Goal: Book appointment/travel/reservation

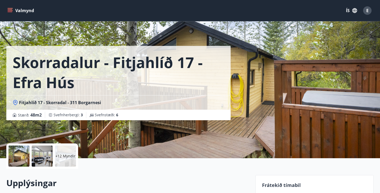
click at [69, 150] on div "+12 Myndir" at bounding box center [65, 156] width 21 height 21
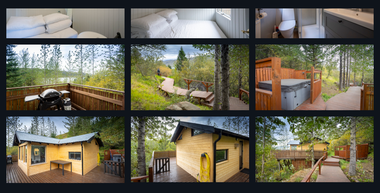
scroll to position [201, 0]
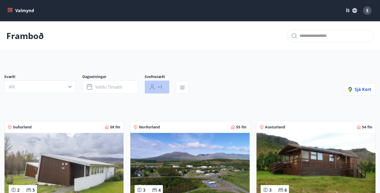
click at [156, 85] on button "+1" at bounding box center [156, 86] width 25 height 13
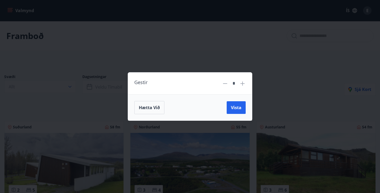
click at [241, 85] on icon at bounding box center [242, 83] width 6 height 6
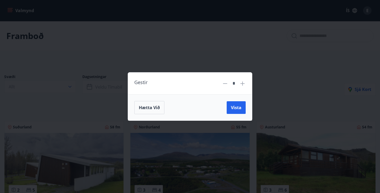
type input "*"
click at [230, 113] on button "Vista" at bounding box center [235, 107] width 19 height 13
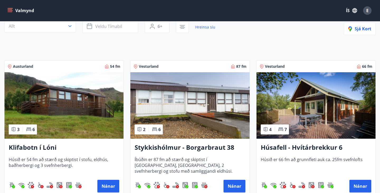
scroll to position [59, 0]
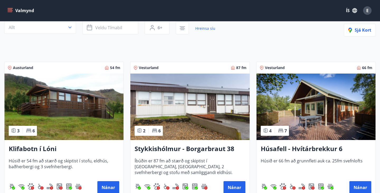
click at [338, 108] on img at bounding box center [315, 107] width 119 height 66
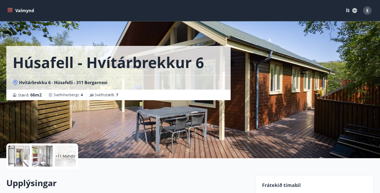
click at [61, 155] on p "+11 Myndir" at bounding box center [65, 155] width 20 height 5
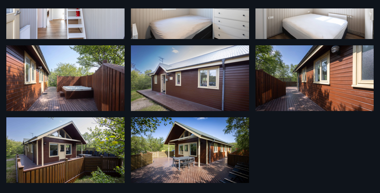
scroll to position [272, 0]
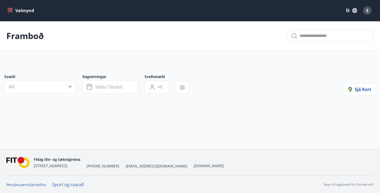
type input "*"
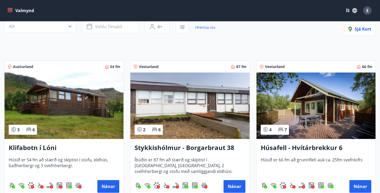
scroll to position [59, 0]
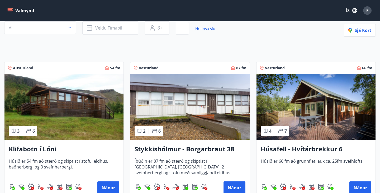
click at [67, 112] on img at bounding box center [63, 107] width 119 height 66
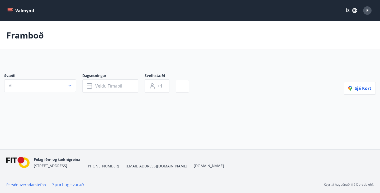
type input "*"
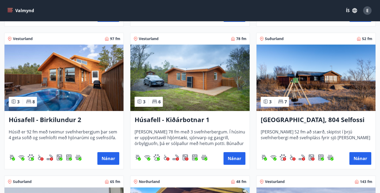
scroll to position [232, 0]
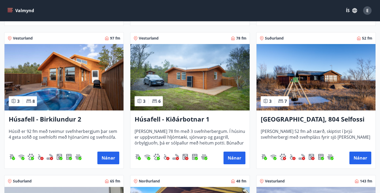
click at [292, 91] on img at bounding box center [315, 77] width 119 height 66
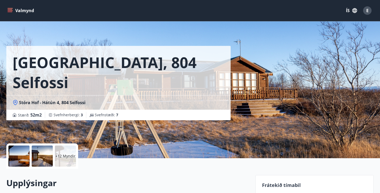
click at [70, 159] on div "+12 Myndir" at bounding box center [65, 156] width 21 height 21
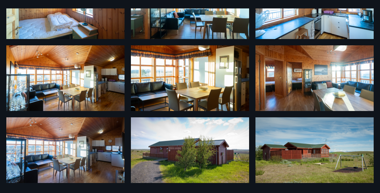
scroll to position [272, 0]
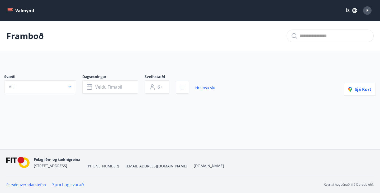
type input "*"
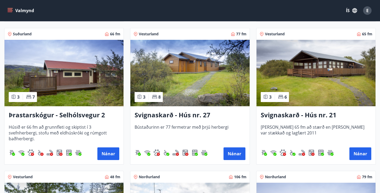
scroll to position [1093, 0]
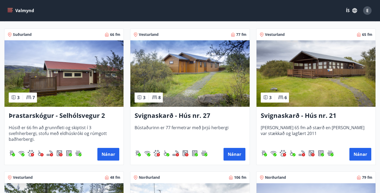
click at [177, 83] on img at bounding box center [189, 73] width 119 height 66
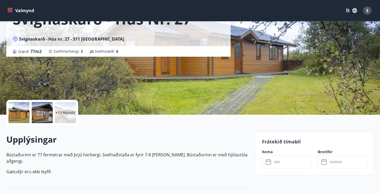
scroll to position [38, 0]
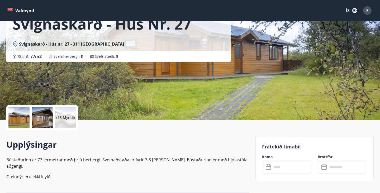
click at [62, 120] on div "+13 Myndir" at bounding box center [65, 117] width 21 height 21
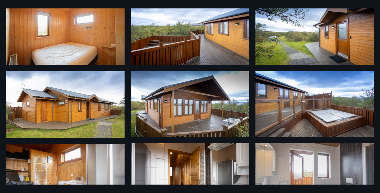
scroll to position [30, 0]
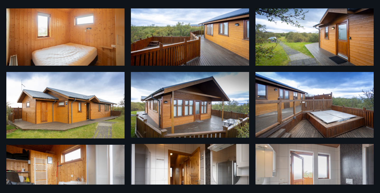
click at [61, 111] on img at bounding box center [65, 105] width 118 height 66
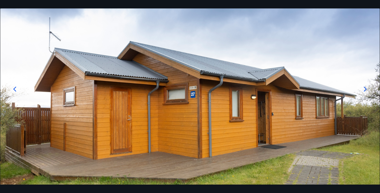
scroll to position [42, 0]
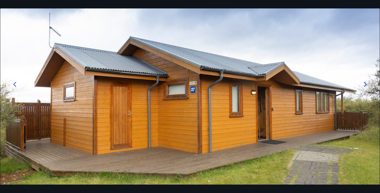
click at [359, 84] on div at bounding box center [364, 84] width 17 height 17
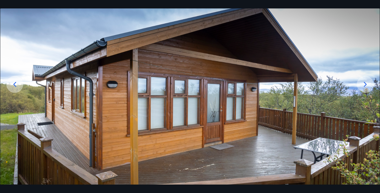
click at [359, 84] on div at bounding box center [364, 84] width 17 height 17
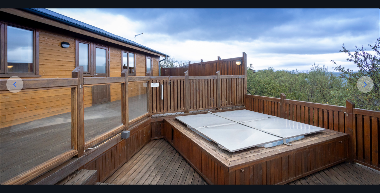
click at [359, 84] on div at bounding box center [364, 84] width 17 height 17
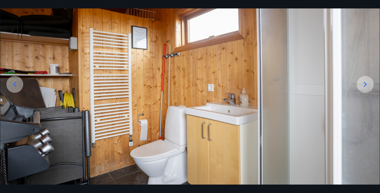
click at [359, 84] on div at bounding box center [364, 84] width 17 height 17
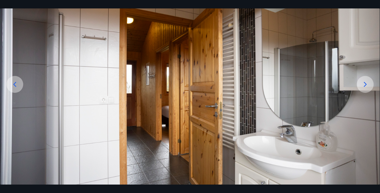
click at [359, 85] on div at bounding box center [364, 84] width 17 height 17
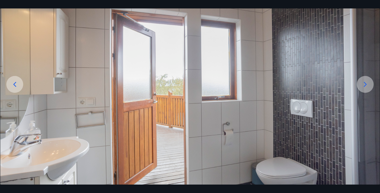
click at [358, 85] on div at bounding box center [364, 84] width 17 height 17
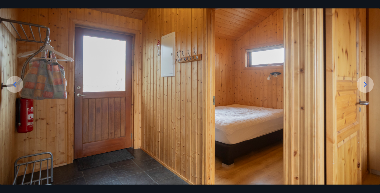
click at [358, 85] on div at bounding box center [364, 84] width 17 height 17
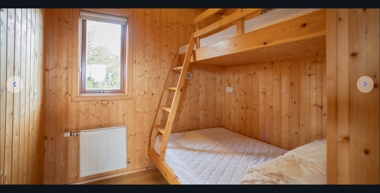
click at [358, 86] on div at bounding box center [364, 84] width 17 height 17
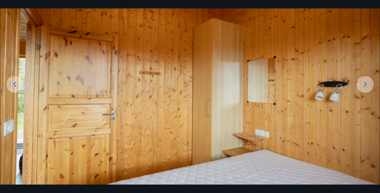
click at [358, 86] on div at bounding box center [364, 84] width 17 height 17
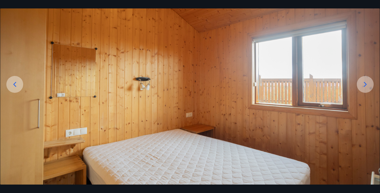
click at [358, 86] on div at bounding box center [364, 84] width 17 height 17
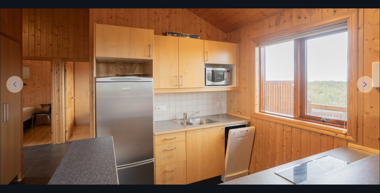
click at [358, 86] on div at bounding box center [364, 84] width 17 height 17
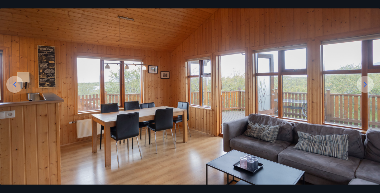
click at [358, 86] on div at bounding box center [364, 84] width 17 height 17
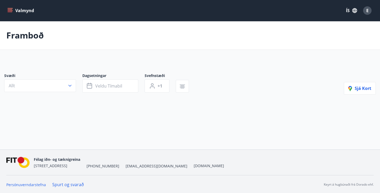
type input "*"
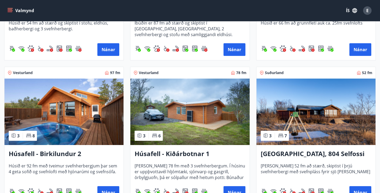
scroll to position [200, 0]
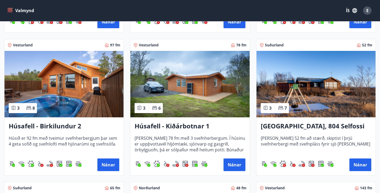
click at [304, 115] on img at bounding box center [315, 84] width 119 height 66
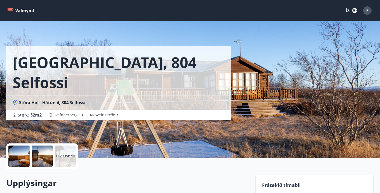
click at [60, 162] on div "+12 Myndir" at bounding box center [65, 156] width 21 height 21
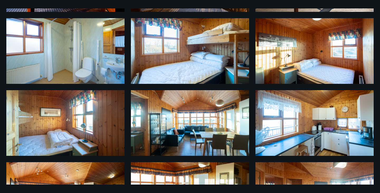
scroll to position [163, 0]
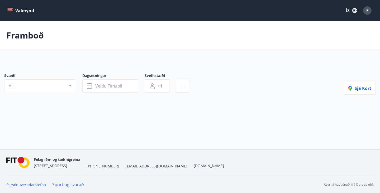
type input "*"
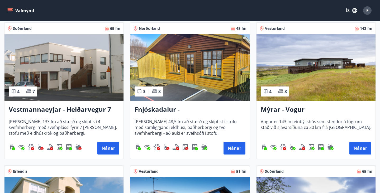
scroll to position [386, 0]
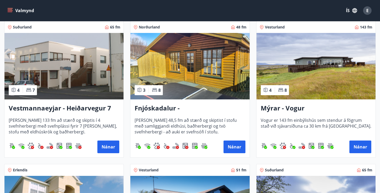
click at [292, 76] on img at bounding box center [315, 66] width 119 height 66
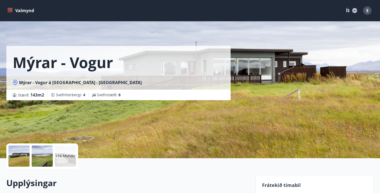
click at [64, 153] on div "+16 Myndir" at bounding box center [65, 156] width 21 height 21
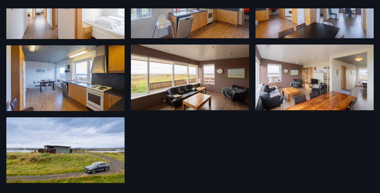
scroll to position [417, 0]
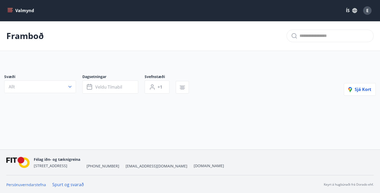
type input "*"
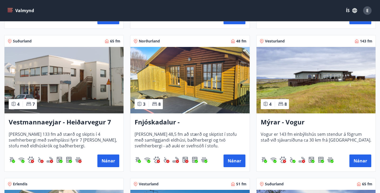
scroll to position [401, 0]
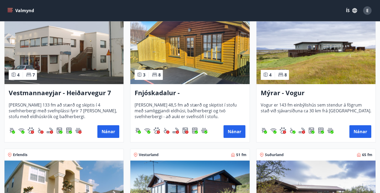
click at [339, 69] on img at bounding box center [315, 51] width 119 height 66
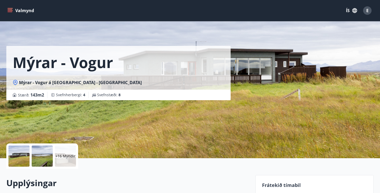
click at [23, 83] on span "Mýrar - Vogur á [GEOGRAPHIC_DATA] - [GEOGRAPHIC_DATA]" at bounding box center [80, 83] width 123 height 6
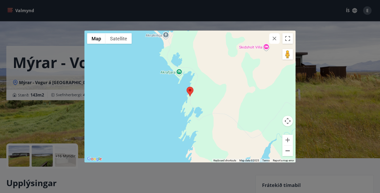
click at [286, 152] on button "Zoom out" at bounding box center [287, 151] width 11 height 11
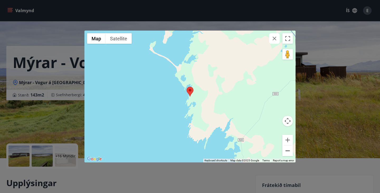
click at [286, 152] on button "Zoom out" at bounding box center [287, 151] width 11 height 11
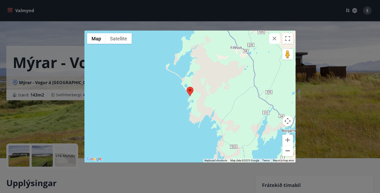
click at [286, 152] on button "Zoom out" at bounding box center [287, 151] width 11 height 11
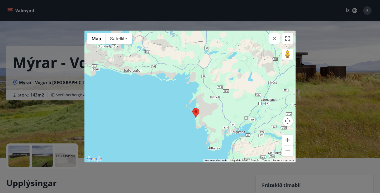
drag, startPoint x: 148, startPoint y: 103, endPoint x: 158, endPoint y: 125, distance: 24.1
click at [158, 125] on div at bounding box center [189, 97] width 211 height 132
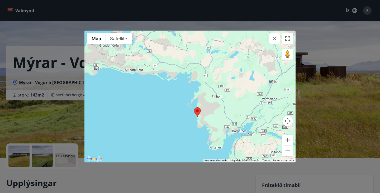
click at [14, 116] on div "← Move left → Move right ↑ Move up ↓ Move down + Zoom in - Zoom out Home Jump l…" at bounding box center [190, 96] width 380 height 193
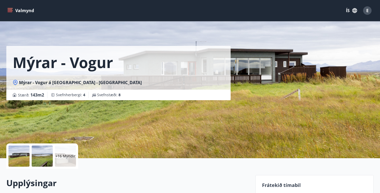
click at [69, 152] on div "+16 Myndir" at bounding box center [65, 156] width 21 height 21
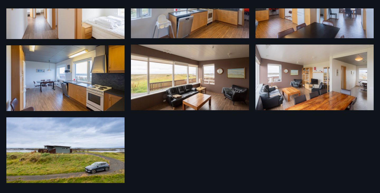
scroll to position [417, 0]
click at [69, 152] on img at bounding box center [65, 150] width 118 height 66
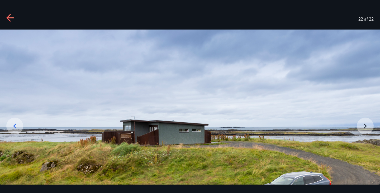
click at [18, 127] on icon at bounding box center [15, 126] width 8 height 8
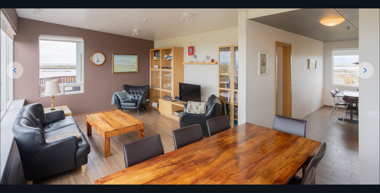
scroll to position [56, 0]
click at [15, 70] on icon at bounding box center [15, 70] width 8 height 8
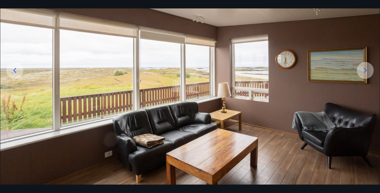
click at [15, 70] on icon at bounding box center [15, 70] width 8 height 8
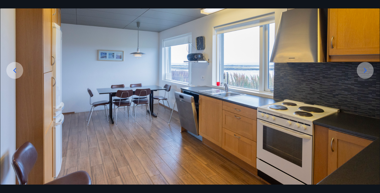
click at [15, 70] on icon at bounding box center [15, 70] width 8 height 8
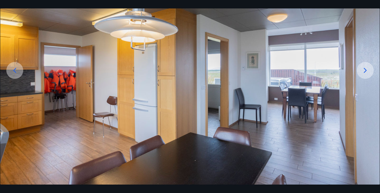
click at [15, 70] on icon at bounding box center [15, 70] width 8 height 8
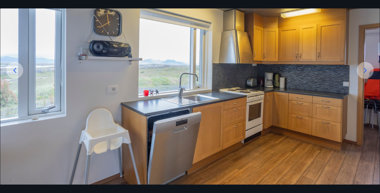
click at [15, 71] on icon at bounding box center [15, 70] width 8 height 8
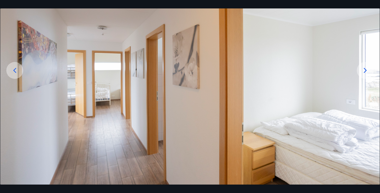
click at [15, 71] on icon at bounding box center [15, 70] width 8 height 8
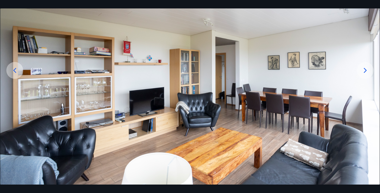
click at [15, 71] on icon at bounding box center [15, 70] width 8 height 8
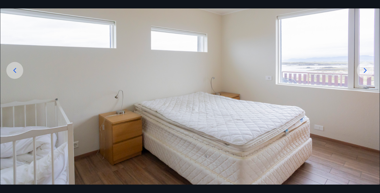
click at [15, 71] on icon at bounding box center [14, 70] width 3 height 5
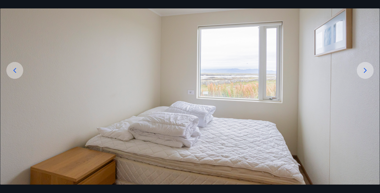
click at [15, 72] on icon at bounding box center [14, 70] width 3 height 5
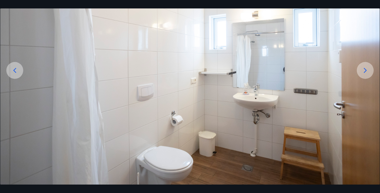
click at [15, 72] on icon at bounding box center [15, 70] width 8 height 8
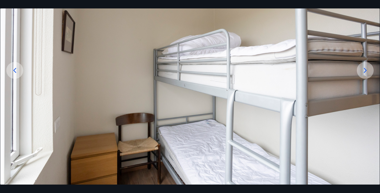
click at [14, 72] on icon at bounding box center [15, 70] width 8 height 8
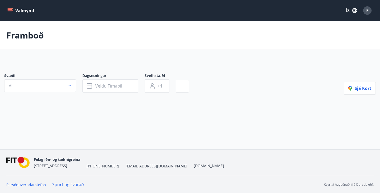
type input "*"
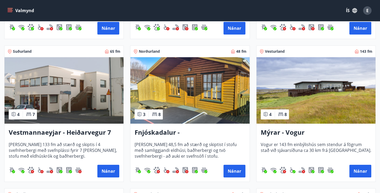
scroll to position [362, 0]
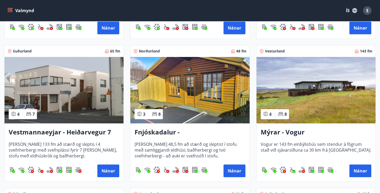
click at [201, 116] on img at bounding box center [189, 90] width 119 height 66
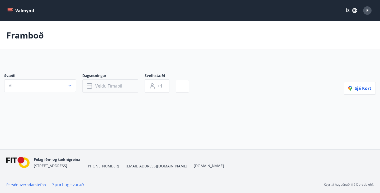
type input "*"
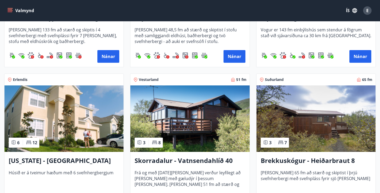
scroll to position [476, 0]
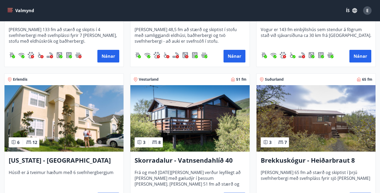
click at [173, 111] on img at bounding box center [189, 118] width 119 height 66
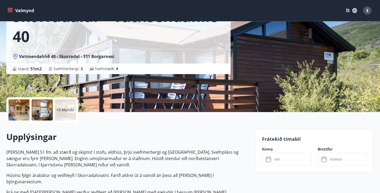
scroll to position [46, 0]
click at [281, 159] on input "text" at bounding box center [291, 159] width 39 height 13
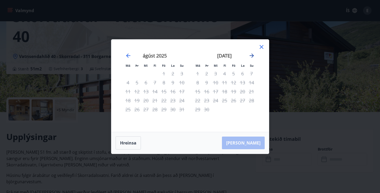
click at [253, 54] on icon "Move forward to switch to the next month." at bounding box center [251, 55] width 6 height 6
click at [261, 46] on icon at bounding box center [261, 47] width 4 height 4
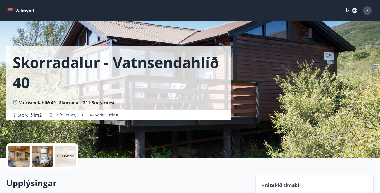
scroll to position [0, 0]
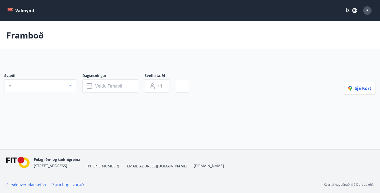
type input "*"
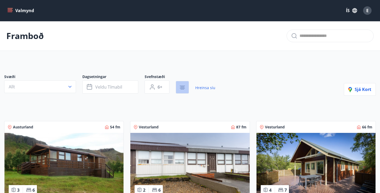
click at [182, 84] on icon "button" at bounding box center [182, 87] width 6 height 6
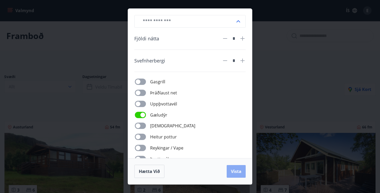
click at [235, 171] on span "Vista" at bounding box center [236, 171] width 11 height 6
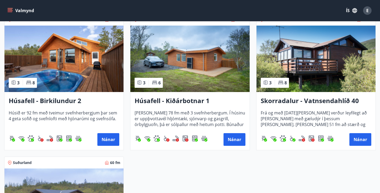
scroll to position [109, 0]
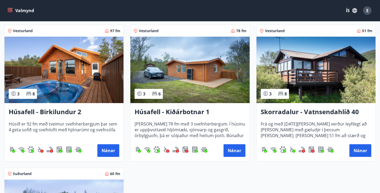
click at [278, 67] on img at bounding box center [315, 70] width 119 height 66
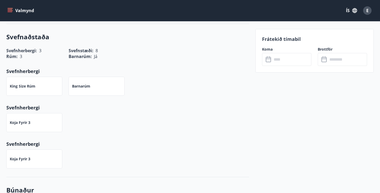
scroll to position [232, 0]
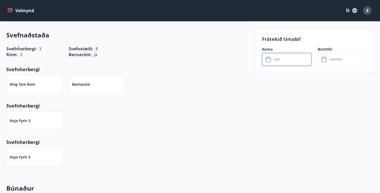
click at [293, 65] on input "text" at bounding box center [291, 59] width 39 height 13
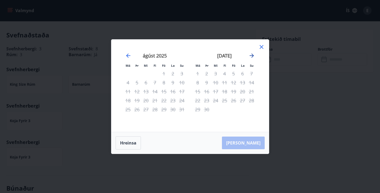
click at [252, 55] on icon "Move forward to switch to the next month." at bounding box center [251, 56] width 4 height 4
click at [259, 46] on icon at bounding box center [261, 47] width 6 height 6
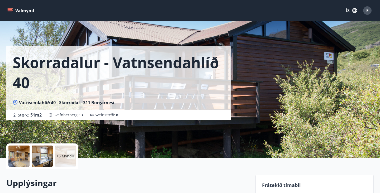
scroll to position [0, 0]
click at [256, 96] on div "Skorradalur - Vatnsendahlíð 40 Vatnsendahlíð 40 - Skorradal - 311 Borgarnesi St…" at bounding box center [189, 79] width 367 height 158
click at [65, 154] on p "+5 Myndir" at bounding box center [65, 155] width 18 height 5
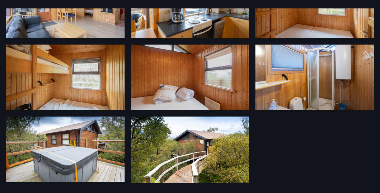
scroll to position [129, 0]
click at [60, 154] on img at bounding box center [65, 150] width 118 height 66
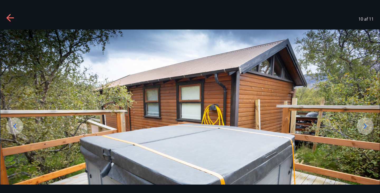
scroll to position [0, 0]
click at [7, 17] on icon at bounding box center [10, 18] width 8 height 8
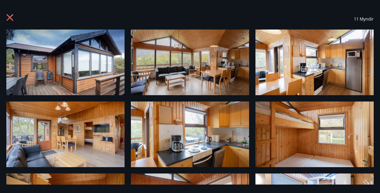
click at [10, 18] on icon at bounding box center [10, 17] width 7 height 7
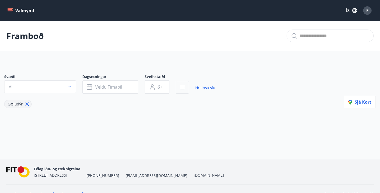
type input "*"
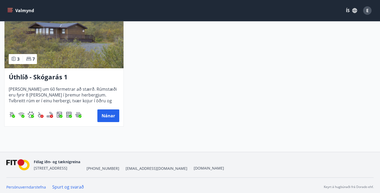
scroll to position [286, 0]
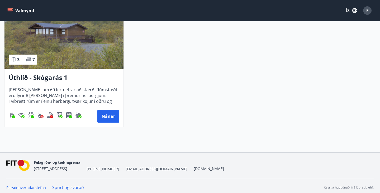
click at [69, 38] on img at bounding box center [63, 35] width 119 height 66
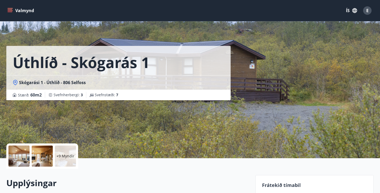
click at [37, 158] on div at bounding box center [42, 156] width 21 height 21
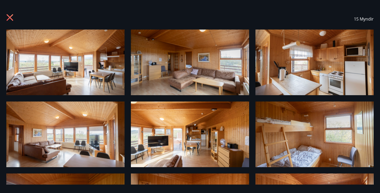
click at [13, 22] on icon at bounding box center [10, 18] width 8 height 8
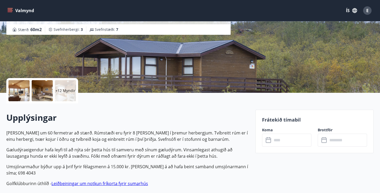
scroll to position [65, 0]
click at [280, 138] on input "text" at bounding box center [291, 140] width 39 height 13
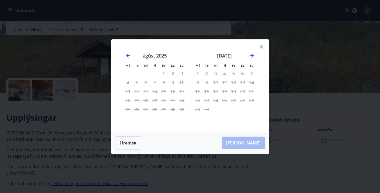
click at [231, 57] on strong "[DATE]" at bounding box center [224, 55] width 14 height 6
click at [253, 57] on icon "Move forward to switch to the next month." at bounding box center [251, 55] width 6 height 6
click at [261, 47] on icon at bounding box center [261, 47] width 4 height 4
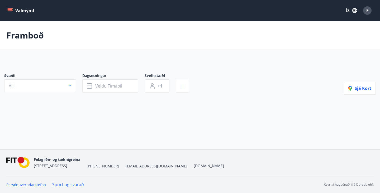
type input "*"
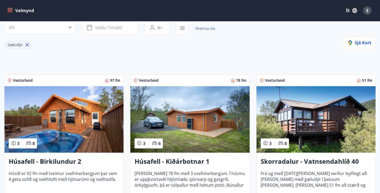
click at [88, 113] on img at bounding box center [63, 119] width 119 height 66
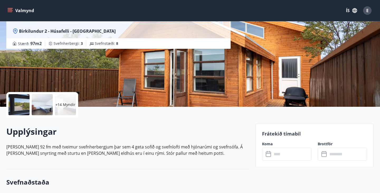
scroll to position [90, 0]
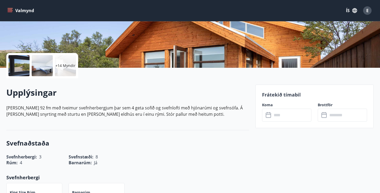
click at [281, 116] on input "text" at bounding box center [291, 115] width 39 height 13
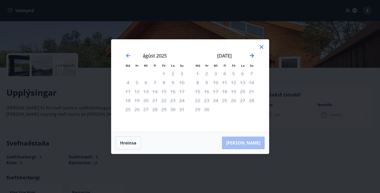
click at [253, 56] on icon "Move forward to switch to the next month." at bounding box center [251, 56] width 4 height 4
click at [253, 56] on icon "Move forward to switch to the next month." at bounding box center [251, 55] width 6 height 6
click at [261, 46] on icon at bounding box center [261, 47] width 6 height 6
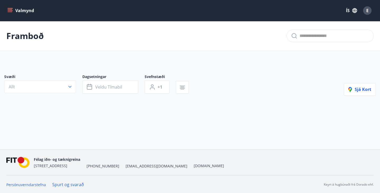
type input "*"
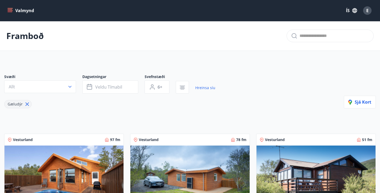
click at [169, 169] on img at bounding box center [189, 179] width 119 height 66
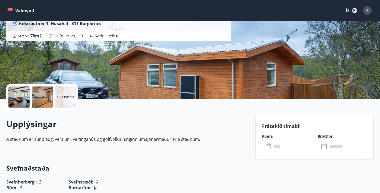
scroll to position [59, 0]
click at [289, 150] on input "text" at bounding box center [291, 146] width 39 height 13
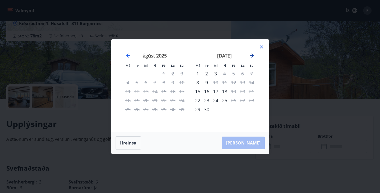
click at [252, 56] on icon "Move forward to switch to the next month." at bounding box center [251, 55] width 6 height 6
click at [262, 47] on icon at bounding box center [261, 47] width 6 height 6
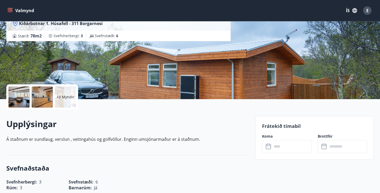
click at [46, 99] on div at bounding box center [42, 96] width 21 height 21
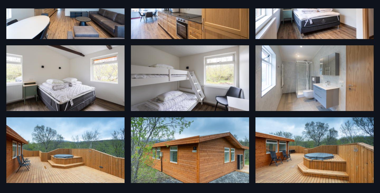
scroll to position [200, 0]
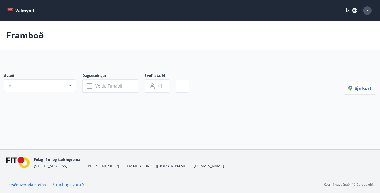
type input "*"
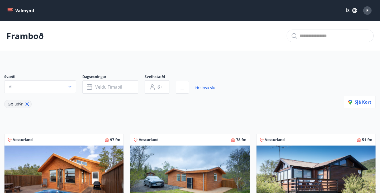
click at [26, 104] on icon at bounding box center [27, 104] width 6 height 6
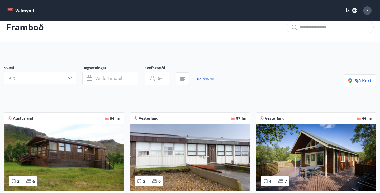
scroll to position [8, 0]
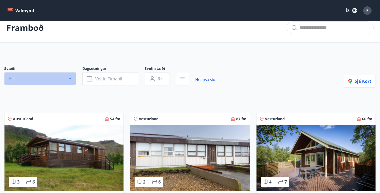
click at [57, 75] on button "Allt" at bounding box center [40, 78] width 72 height 13
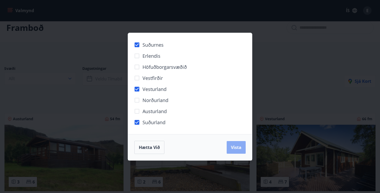
click at [231, 148] on span "Vista" at bounding box center [236, 147] width 11 height 6
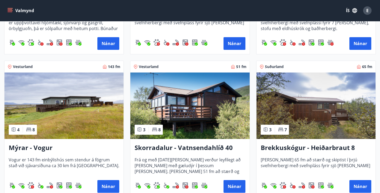
scroll to position [360, 0]
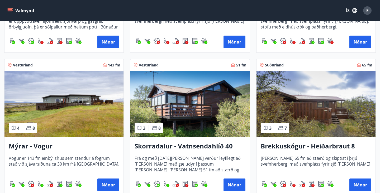
click at [189, 90] on img at bounding box center [189, 104] width 119 height 66
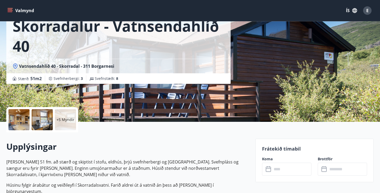
scroll to position [37, 0]
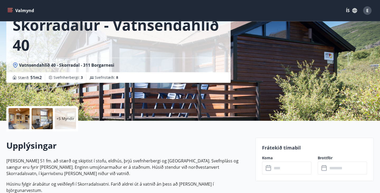
click at [305, 176] on div "Frátekið tímabil Koma ​ ​ Brottför ​ ​" at bounding box center [314, 159] width 118 height 43
click at [298, 172] on input "text" at bounding box center [291, 168] width 39 height 13
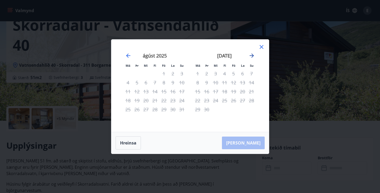
click at [249, 55] on icon "Move forward to switch to the next month." at bounding box center [251, 55] width 6 height 6
click at [249, 56] on icon "Move forward to switch to the next month." at bounding box center [251, 55] width 6 height 6
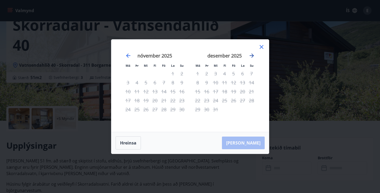
click at [249, 56] on icon "Move forward to switch to the next month." at bounding box center [251, 55] width 6 height 6
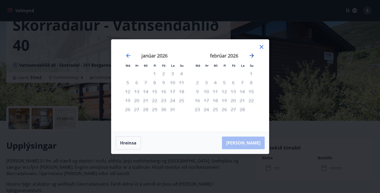
click at [249, 56] on icon "Move forward to switch to the next month." at bounding box center [251, 55] width 6 height 6
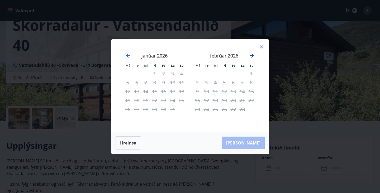
click at [249, 56] on icon "Move forward to switch to the next month." at bounding box center [251, 55] width 6 height 6
click at [261, 44] on icon at bounding box center [261, 47] width 6 height 6
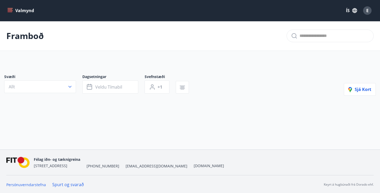
type input "*"
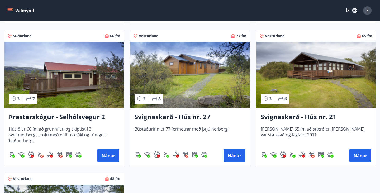
scroll to position [960, 0]
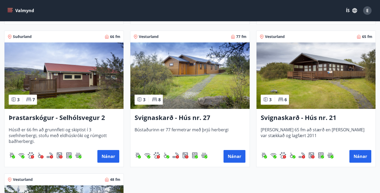
click at [276, 78] on img at bounding box center [315, 75] width 119 height 66
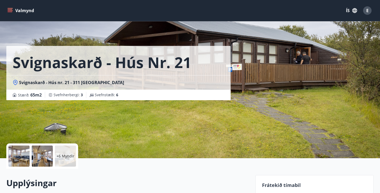
click at [66, 160] on div "+6 Myndir" at bounding box center [65, 156] width 21 height 21
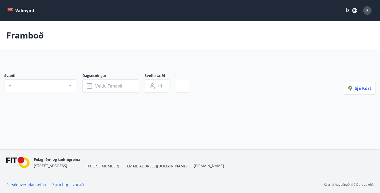
type input "*"
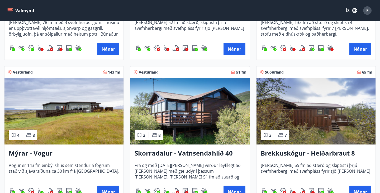
scroll to position [342, 0]
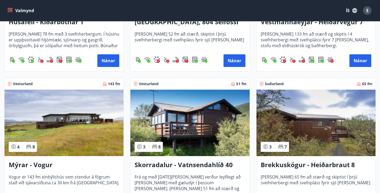
click at [295, 122] on img at bounding box center [315, 123] width 119 height 66
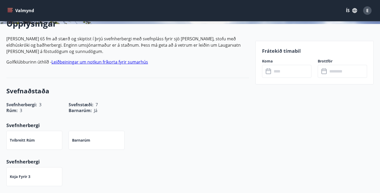
scroll to position [133, 0]
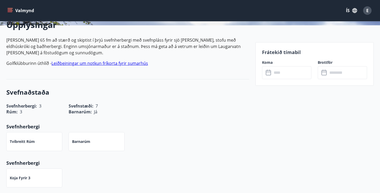
click at [291, 75] on input "text" at bounding box center [291, 72] width 39 height 13
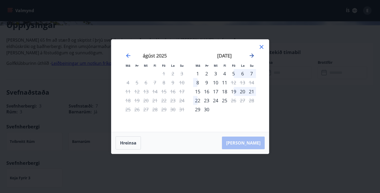
click at [251, 56] on icon "Move forward to switch to the next month." at bounding box center [251, 56] width 4 height 4
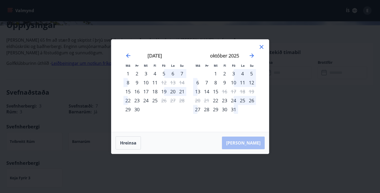
click at [260, 47] on icon at bounding box center [261, 47] width 6 height 6
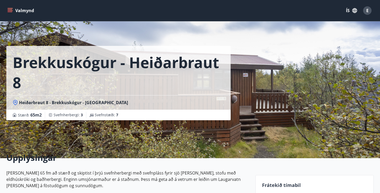
scroll to position [0, 0]
click at [46, 104] on span "Heiðarbraut 8 - Brekkuskógur - [GEOGRAPHIC_DATA]" at bounding box center [73, 103] width 109 height 6
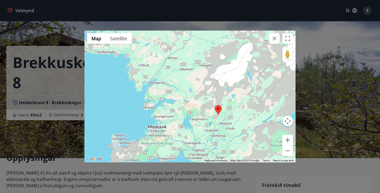
click at [56, 64] on div "← Move left → Move right ↑ Move up ↓ Move down + Zoom in - Zoom out Home Jump l…" at bounding box center [190, 96] width 380 height 193
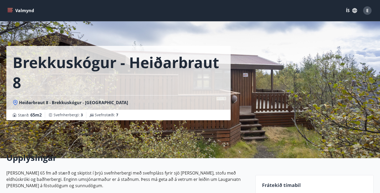
click at [171, 174] on p "[PERSON_NAME] 65 fm að stærð og skiptist í þrjú svefnherbergi með svefnpláss fy…" at bounding box center [127, 179] width 243 height 19
click at [133, 142] on div "Brekkuskógur - Heiðarbraut 8 Heiðarbraut 8 - Brekkuskógur - [GEOGRAPHIC_DATA] S…" at bounding box center [128, 79] width 245 height 158
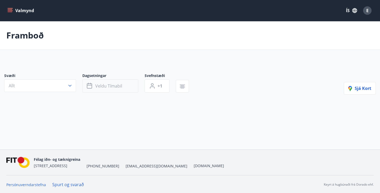
type input "*"
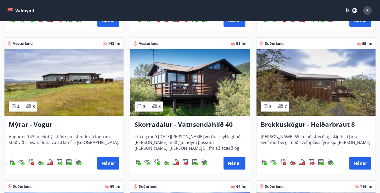
scroll to position [382, 0]
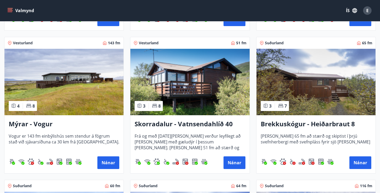
click at [294, 79] on img at bounding box center [315, 82] width 119 height 66
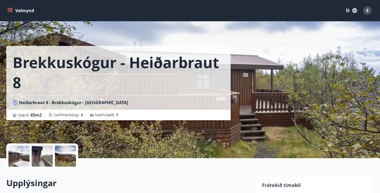
click at [45, 157] on div at bounding box center [42, 156] width 21 height 21
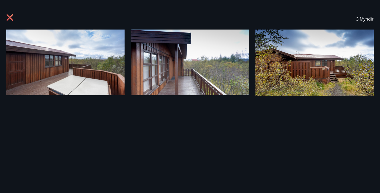
click at [8, 16] on icon at bounding box center [10, 17] width 7 height 7
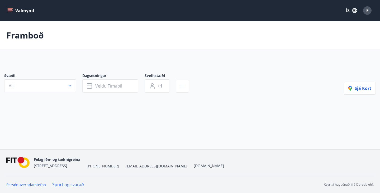
type input "*"
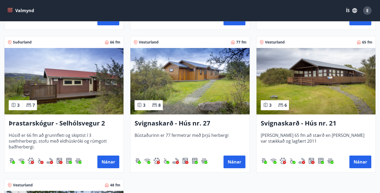
scroll to position [954, 0]
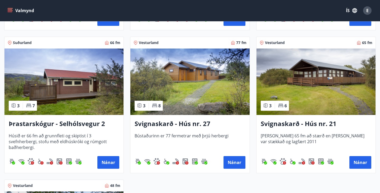
click at [64, 97] on img at bounding box center [63, 82] width 119 height 66
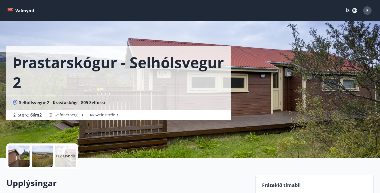
click at [70, 157] on p "+12 Myndir" at bounding box center [65, 155] width 20 height 5
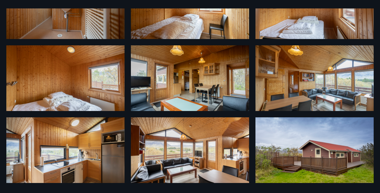
scroll to position [272, 0]
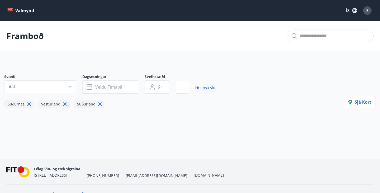
type input "*"
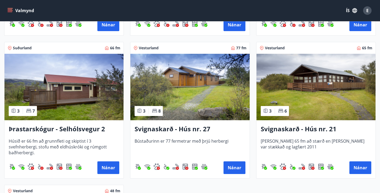
scroll to position [948, 0]
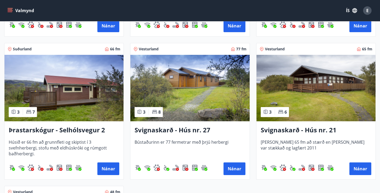
click at [316, 88] on img at bounding box center [315, 88] width 119 height 66
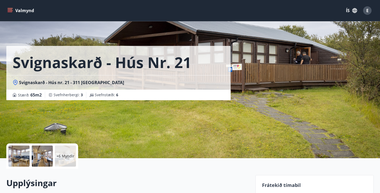
click at [50, 154] on div at bounding box center [42, 156] width 21 height 21
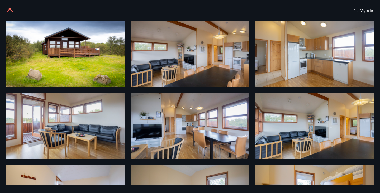
scroll to position [12, 0]
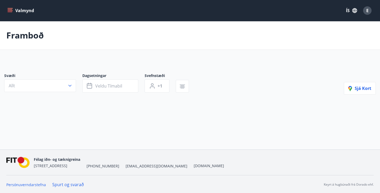
type input "*"
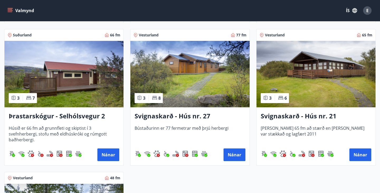
scroll to position [944, 0]
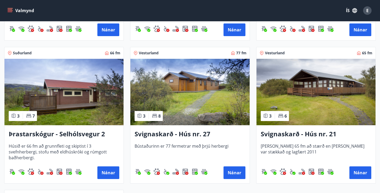
click at [185, 118] on img at bounding box center [189, 92] width 119 height 66
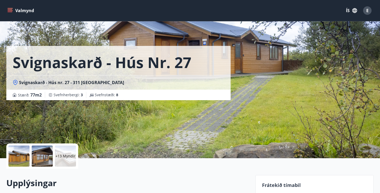
click at [65, 162] on div "+13 Myndir" at bounding box center [65, 156] width 21 height 21
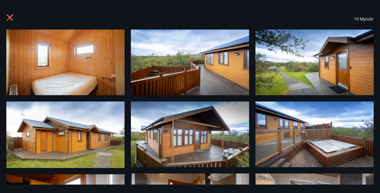
scroll to position [1, 0]
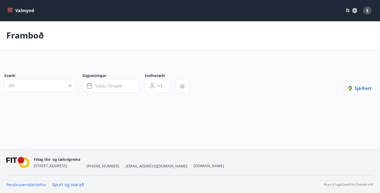
type input "*"
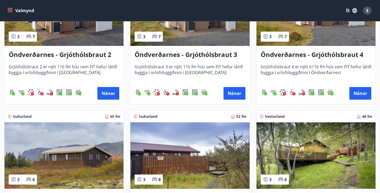
scroll to position [711, 0]
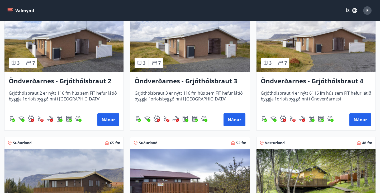
click at [312, 47] on img at bounding box center [315, 39] width 119 height 66
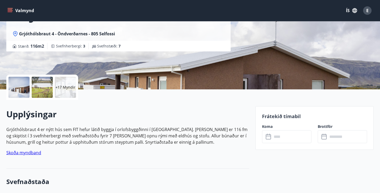
scroll to position [80, 0]
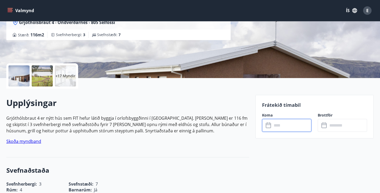
click at [278, 127] on input "text" at bounding box center [291, 125] width 39 height 13
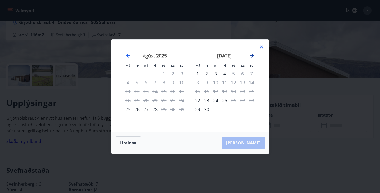
click at [252, 55] on icon "Move forward to switch to the next month." at bounding box center [251, 56] width 4 height 4
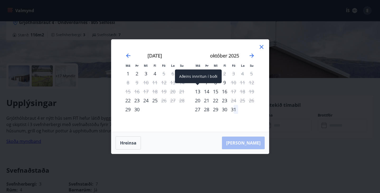
click at [199, 94] on div "13" at bounding box center [197, 91] width 9 height 9
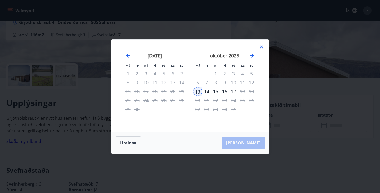
click at [218, 93] on div "15" at bounding box center [215, 91] width 9 height 9
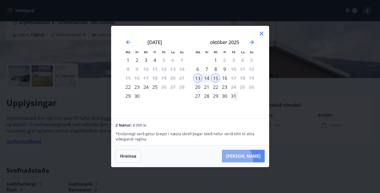
click at [252, 160] on button "[PERSON_NAME]" at bounding box center [243, 156] width 43 height 13
click at [263, 32] on icon at bounding box center [261, 34] width 4 height 4
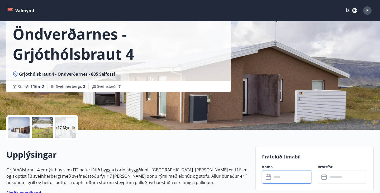
scroll to position [17, 0]
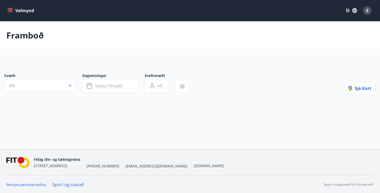
type input "*"
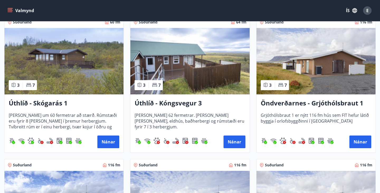
scroll to position [545, 0]
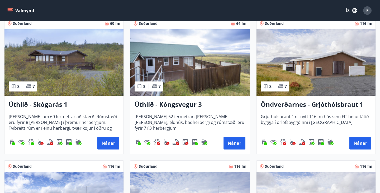
click at [182, 85] on img at bounding box center [189, 62] width 119 height 66
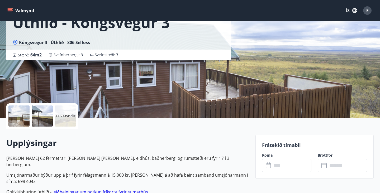
scroll to position [45, 0]
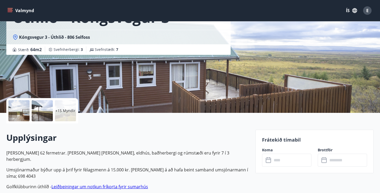
click at [282, 163] on input "text" at bounding box center [291, 160] width 39 height 13
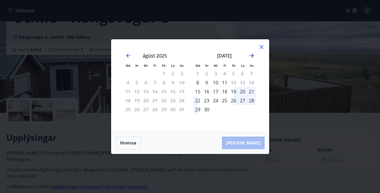
click at [253, 56] on icon "Move forward to switch to the next month." at bounding box center [251, 55] width 6 height 6
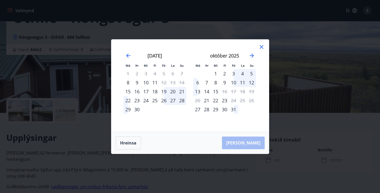
click at [264, 45] on icon at bounding box center [261, 47] width 6 height 6
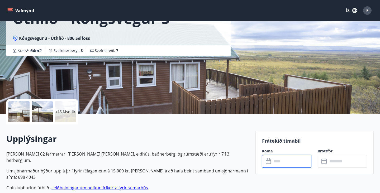
scroll to position [44, 0]
click at [38, 120] on div at bounding box center [42, 111] width 21 height 21
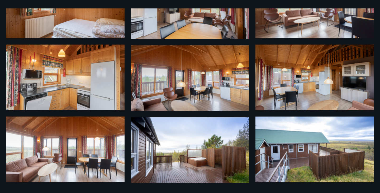
scroll to position [345, 0]
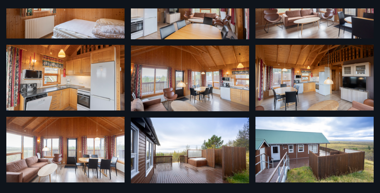
click at [282, 94] on img at bounding box center [314, 78] width 118 height 66
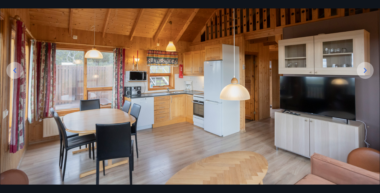
scroll to position [56, 0]
click at [14, 70] on icon at bounding box center [14, 70] width 3 height 5
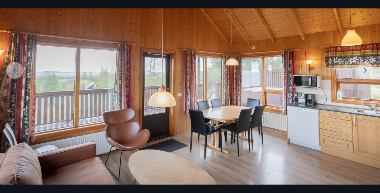
click at [14, 70] on icon at bounding box center [14, 70] width 3 height 5
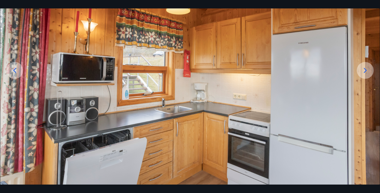
click at [14, 70] on icon at bounding box center [14, 70] width 3 height 5
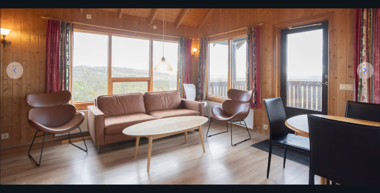
click at [14, 70] on icon at bounding box center [14, 70] width 3 height 5
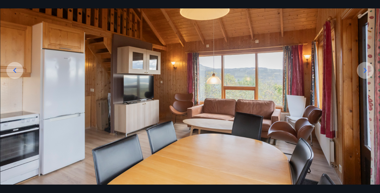
click at [14, 70] on icon at bounding box center [14, 70] width 3 height 5
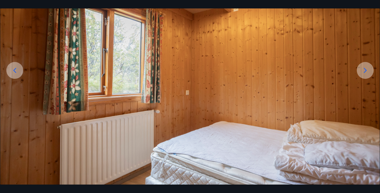
click at [14, 70] on icon at bounding box center [14, 70] width 3 height 5
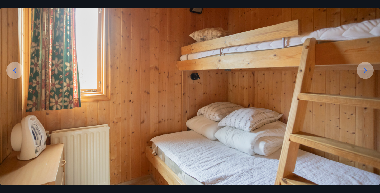
click at [15, 70] on icon at bounding box center [15, 70] width 8 height 8
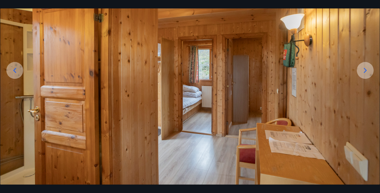
click at [15, 70] on icon at bounding box center [15, 70] width 8 height 8
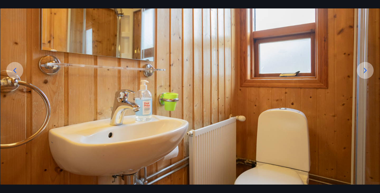
click at [15, 70] on icon at bounding box center [15, 70] width 8 height 8
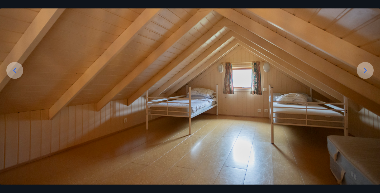
click at [15, 70] on icon at bounding box center [15, 70] width 8 height 8
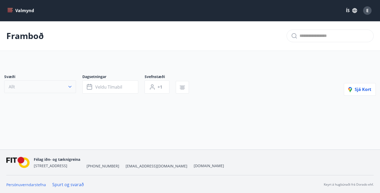
type input "*"
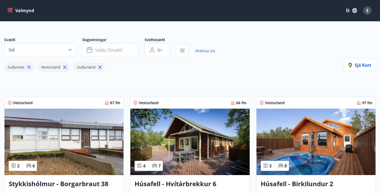
scroll to position [37, 0]
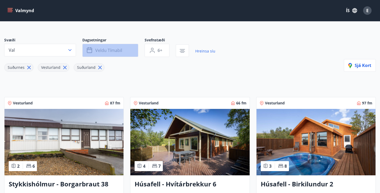
click at [110, 51] on span "Veldu tímabil" at bounding box center [108, 50] width 27 height 6
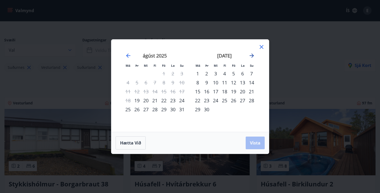
click at [252, 53] on icon "Move forward to switch to the next month." at bounding box center [251, 55] width 6 height 6
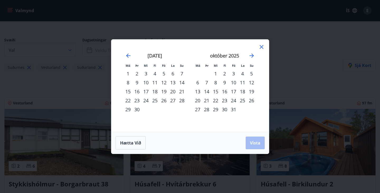
click at [233, 81] on div "10" at bounding box center [233, 82] width 9 height 9
click at [196, 93] on div "13" at bounding box center [197, 91] width 9 height 9
click at [257, 142] on span "Vista" at bounding box center [255, 143] width 11 height 6
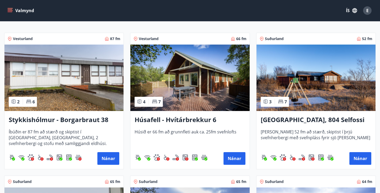
scroll to position [101, 0]
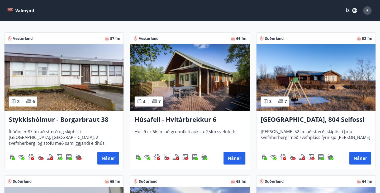
click at [289, 79] on img at bounding box center [315, 77] width 119 height 66
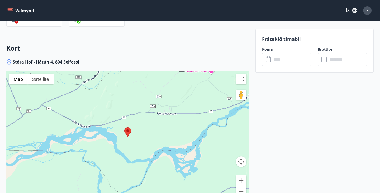
scroll to position [649, 0]
click at [239, 189] on button "Zoom out" at bounding box center [241, 191] width 11 height 11
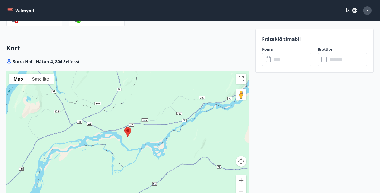
click at [239, 189] on button "Zoom out" at bounding box center [241, 191] width 11 height 11
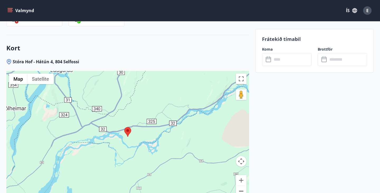
click at [239, 189] on button "Zoom out" at bounding box center [241, 191] width 11 height 11
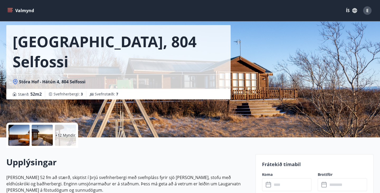
scroll to position [15, 0]
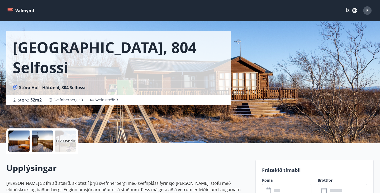
click at [61, 145] on div "+12 Myndir" at bounding box center [65, 140] width 21 height 21
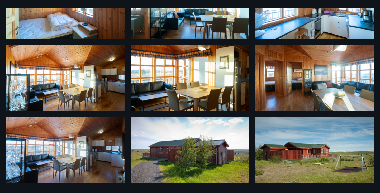
scroll to position [272, 0]
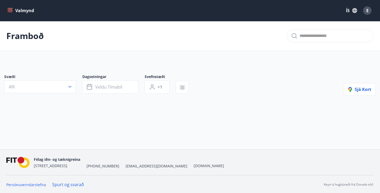
type input "*"
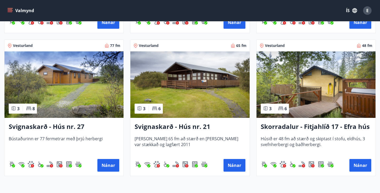
scroll to position [522, 0]
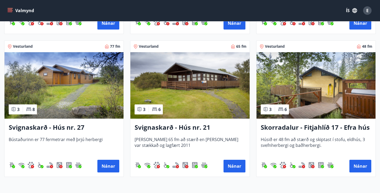
click at [92, 95] on img at bounding box center [63, 85] width 119 height 66
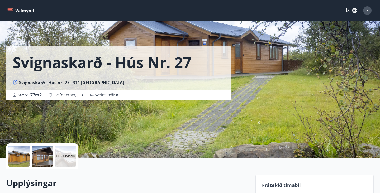
click at [69, 160] on div "+13 Myndir" at bounding box center [65, 156] width 21 height 21
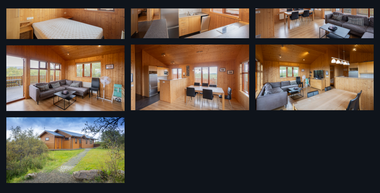
scroll to position [345, 0]
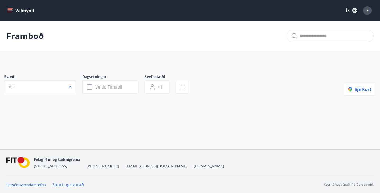
type input "*"
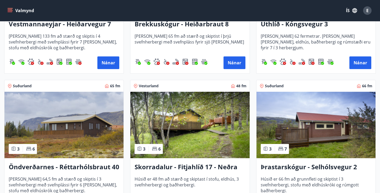
scroll to position [340, 0]
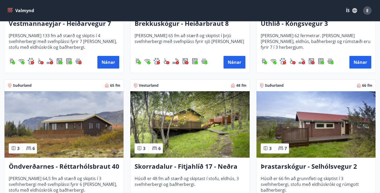
click at [82, 112] on img at bounding box center [63, 124] width 119 height 66
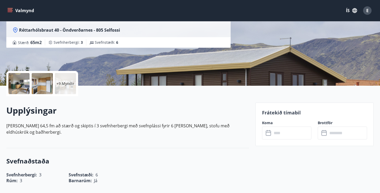
scroll to position [73, 0]
click at [68, 85] on p "+9 Myndir" at bounding box center [65, 83] width 18 height 5
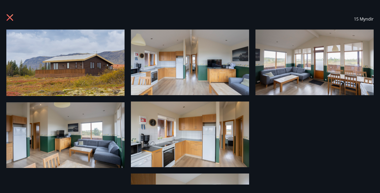
click at [172, 85] on img at bounding box center [190, 63] width 118 height 66
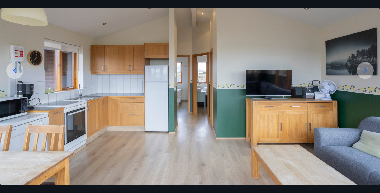
scroll to position [56, 0]
click at [368, 73] on icon at bounding box center [365, 70] width 8 height 8
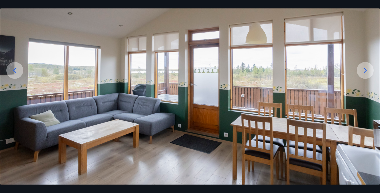
click at [368, 73] on icon at bounding box center [365, 70] width 8 height 8
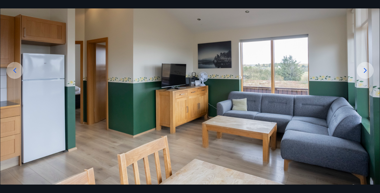
click at [368, 73] on icon at bounding box center [365, 70] width 8 height 8
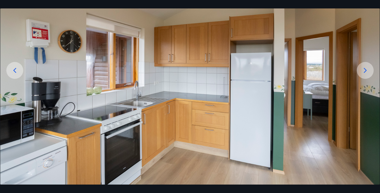
click at [368, 73] on icon at bounding box center [365, 70] width 8 height 8
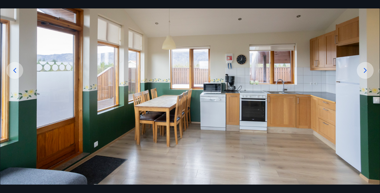
click at [368, 73] on icon at bounding box center [365, 70] width 8 height 8
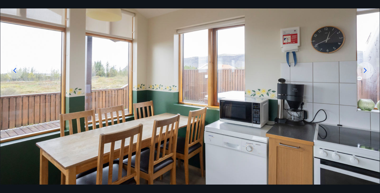
click at [368, 72] on icon at bounding box center [365, 70] width 8 height 8
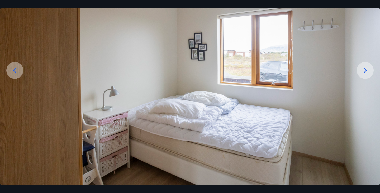
click at [368, 72] on icon at bounding box center [365, 70] width 8 height 8
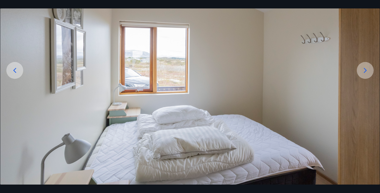
click at [368, 72] on icon at bounding box center [365, 70] width 8 height 8
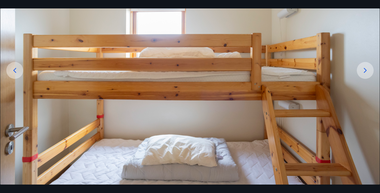
click at [368, 72] on icon at bounding box center [365, 70] width 8 height 8
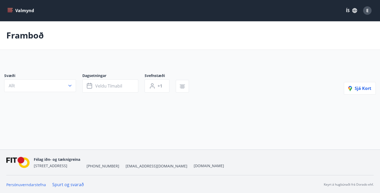
type input "*"
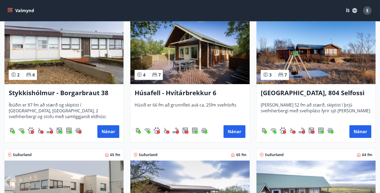
scroll to position [135, 0]
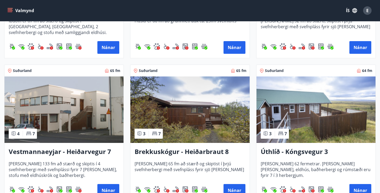
click at [55, 102] on img at bounding box center [63, 109] width 119 height 66
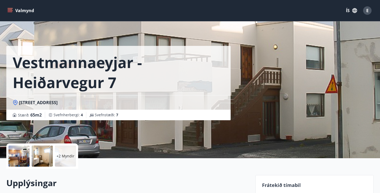
click at [70, 155] on p "+2 Myndir" at bounding box center [65, 155] width 18 height 5
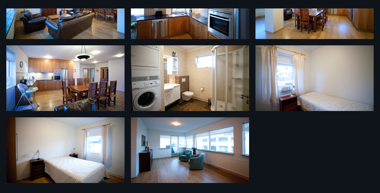
scroll to position [56, 0]
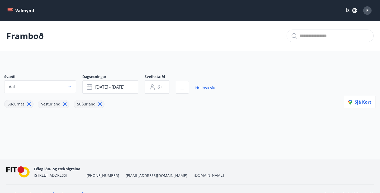
type input "*"
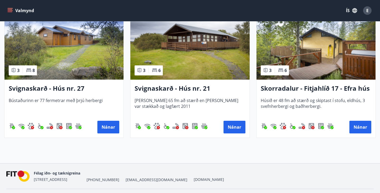
scroll to position [545, 0]
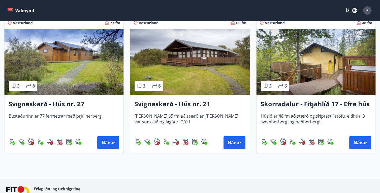
click at [184, 68] on img at bounding box center [189, 62] width 119 height 66
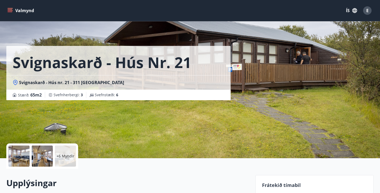
click at [63, 154] on p "+6 Myndir" at bounding box center [65, 155] width 18 height 5
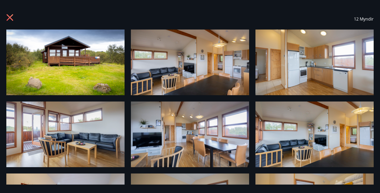
click at [9, 18] on icon at bounding box center [10, 17] width 7 height 7
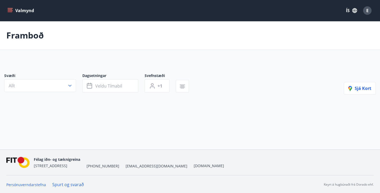
type input "*"
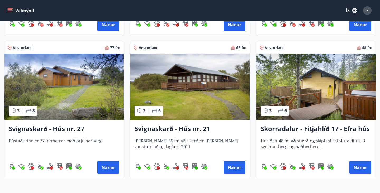
scroll to position [520, 0]
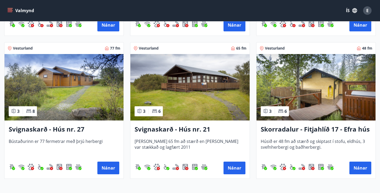
click at [323, 110] on img at bounding box center [315, 87] width 119 height 66
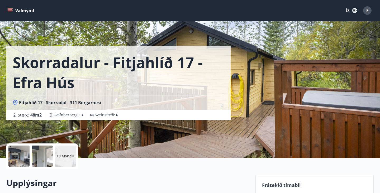
click at [37, 157] on div at bounding box center [42, 156] width 21 height 21
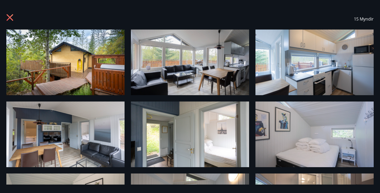
click at [10, 18] on icon at bounding box center [10, 18] width 8 height 8
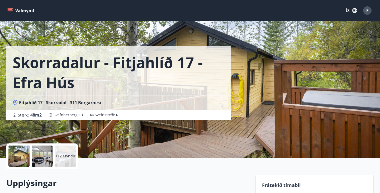
click at [58, 103] on span "Fitjahlíð 17 - Skorradal - 311 Borgarnesi" at bounding box center [60, 103] width 82 height 6
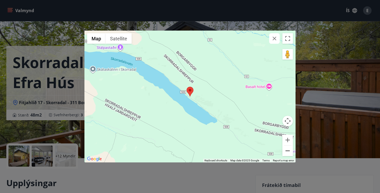
click at [288, 150] on button "Zoom out" at bounding box center [287, 151] width 11 height 11
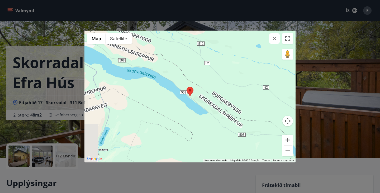
click at [288, 150] on button "Zoom out" at bounding box center [287, 151] width 11 height 11
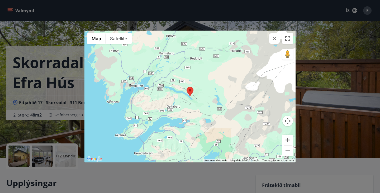
click at [288, 150] on button "Zoom out" at bounding box center [287, 151] width 11 height 11
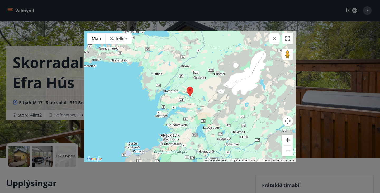
click at [287, 140] on button "Zoom in" at bounding box center [287, 140] width 11 height 11
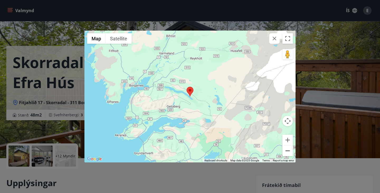
click at [287, 152] on button "Zoom out" at bounding box center [287, 151] width 11 height 11
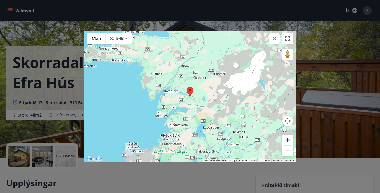
click at [287, 141] on button "Zoom in" at bounding box center [287, 140] width 11 height 11
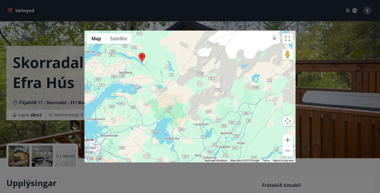
drag, startPoint x: 226, startPoint y: 143, endPoint x: 178, endPoint y: 109, distance: 59.1
click at [178, 109] on div at bounding box center [189, 97] width 211 height 132
click at [197, 26] on div "← Move left → Move right ↑ Move up ↓ Move down + Zoom in - Zoom out Home Jump l…" at bounding box center [190, 96] width 380 height 193
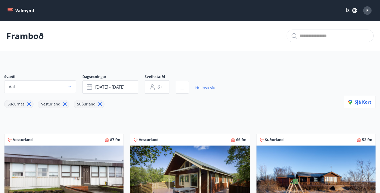
click at [204, 89] on link "Hreinsa síu" at bounding box center [205, 88] width 20 height 12
type input "*"
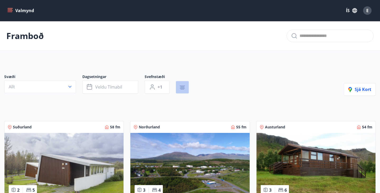
click at [180, 85] on icon "button" at bounding box center [182, 87] width 6 height 6
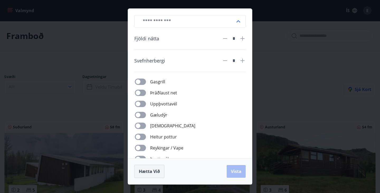
click at [148, 173] on span "Hætta við" at bounding box center [149, 171] width 21 height 6
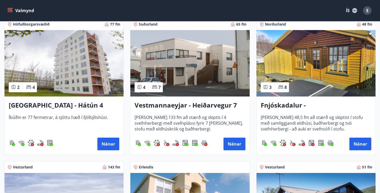
click at [64, 64] on img at bounding box center [63, 63] width 119 height 66
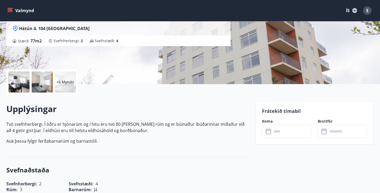
scroll to position [79, 0]
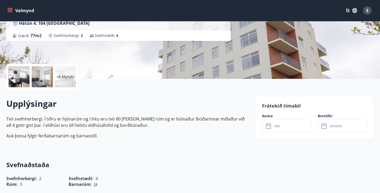
click at [22, 83] on div at bounding box center [18, 76] width 21 height 21
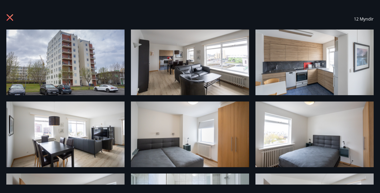
scroll to position [0, 0]
click at [10, 19] on icon at bounding box center [10, 18] width 8 height 8
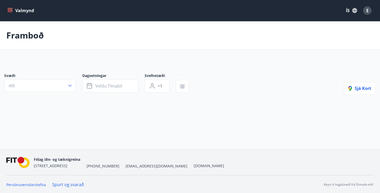
type input "*"
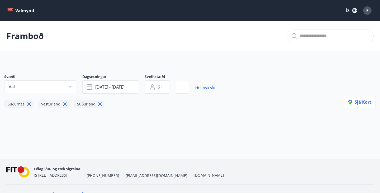
scroll to position [10, 0]
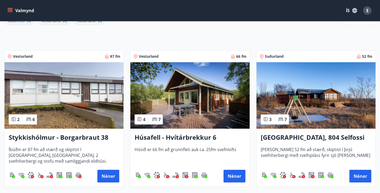
click at [194, 96] on img at bounding box center [189, 95] width 119 height 66
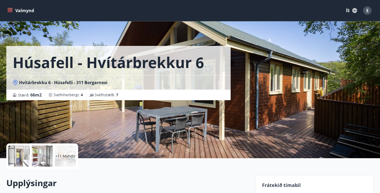
click at [38, 160] on div at bounding box center [42, 156] width 21 height 21
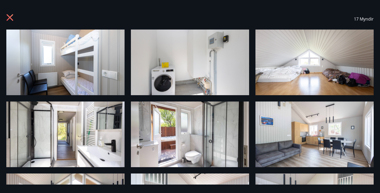
click at [11, 18] on icon at bounding box center [10, 17] width 7 height 7
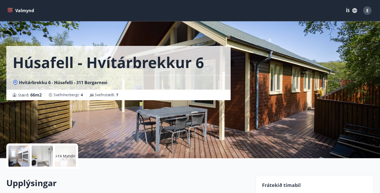
click at [59, 164] on div "+14 Myndir" at bounding box center [65, 156] width 21 height 21
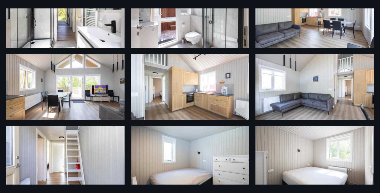
scroll to position [118, 0]
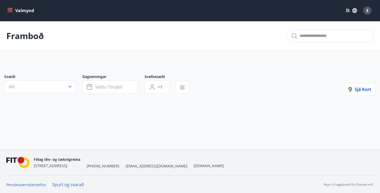
type input "*"
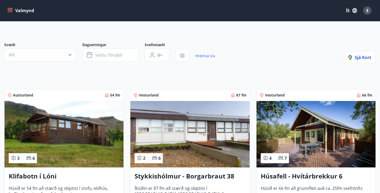
scroll to position [22, 0]
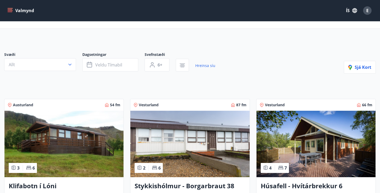
click at [27, 14] on button "Valmynd" at bounding box center [21, 10] width 30 height 9
click at [367, 10] on span "E" at bounding box center [367, 11] width 2 height 6
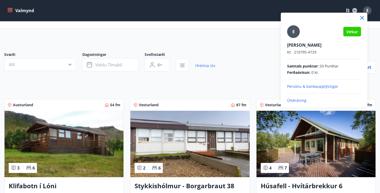
click at [321, 85] on p "Persónu & bankaupplýsingar" at bounding box center [324, 86] width 74 height 5
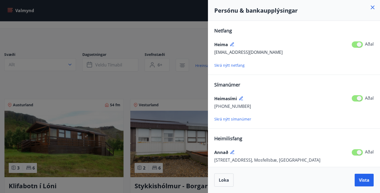
scroll to position [0, 0]
click at [155, 102] on div at bounding box center [190, 96] width 380 height 193
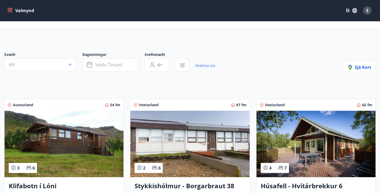
click at [9, 9] on icon "menu" at bounding box center [10, 9] width 5 height 1
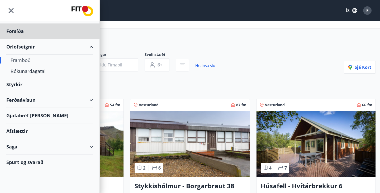
click at [19, 39] on div "Styrkir" at bounding box center [49, 31] width 87 height 16
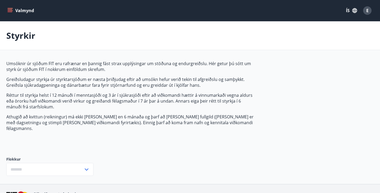
type input "***"
click at [25, 11] on button "Valmynd" at bounding box center [21, 10] width 30 height 9
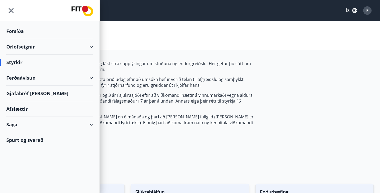
click at [24, 79] on div "Ferðaávísun" at bounding box center [49, 78] width 87 height 16
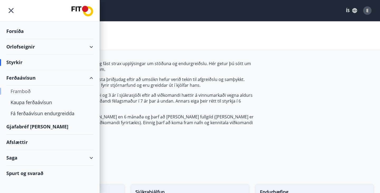
click at [20, 95] on div "Framboð" at bounding box center [50, 91] width 78 height 11
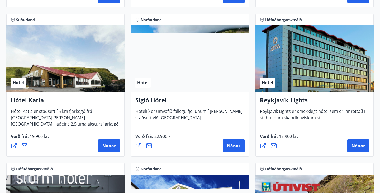
scroll to position [385, 0]
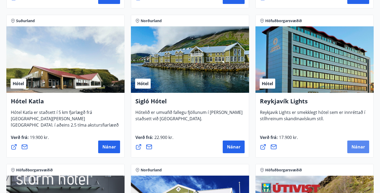
click at [354, 147] on span "Nánar" at bounding box center [357, 147] width 13 height 6
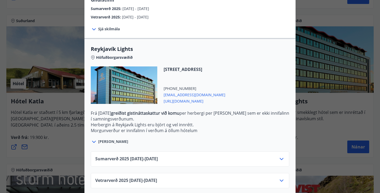
scroll to position [135, 0]
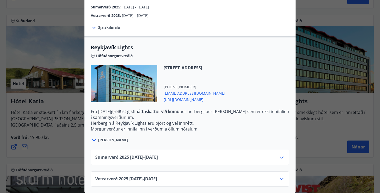
click at [114, 180] on span "Vetrarverð [PHONE_NUMBER][DATE] - [DATE]" at bounding box center [126, 179] width 62 height 6
click at [280, 182] on icon at bounding box center [281, 179] width 6 height 6
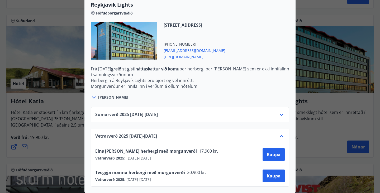
scroll to position [178, 0]
click at [71, 145] on div "Reykjavík Lights Fyrir bókarnir og frekari upplýsingar vinsamlega senduð póst á…" at bounding box center [190, 96] width 380 height 193
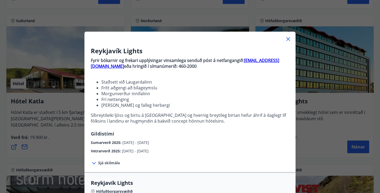
click at [285, 41] on icon at bounding box center [288, 39] width 6 height 6
